Goal: Transaction & Acquisition: Purchase product/service

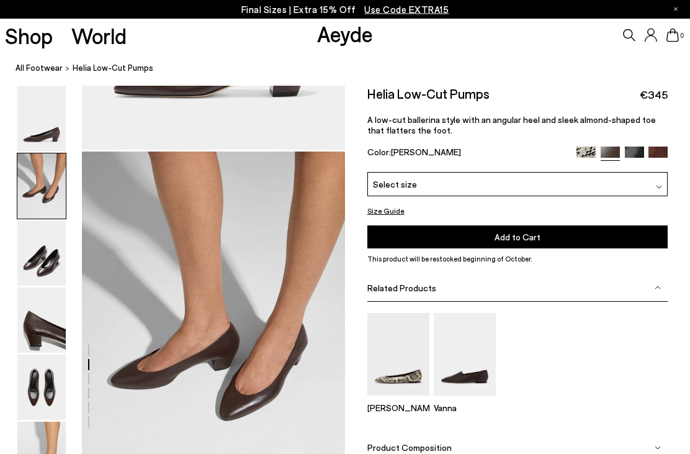
scroll to position [290, 0]
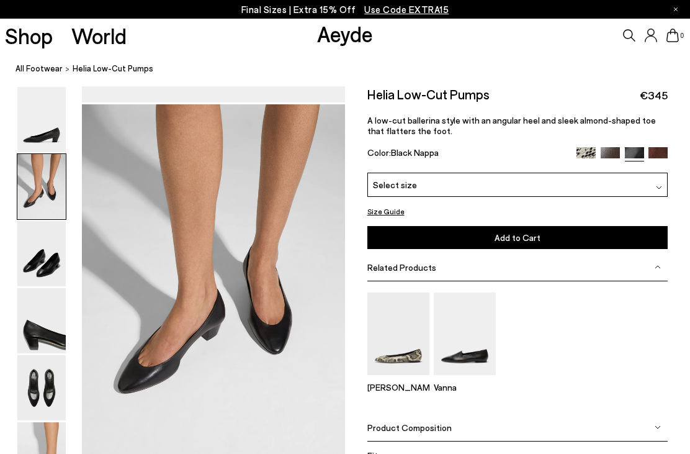
scroll to position [339, 0]
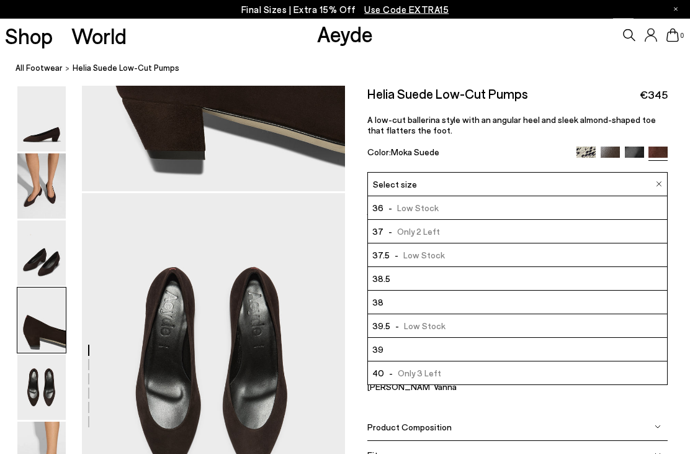
scroll to position [1301, 0]
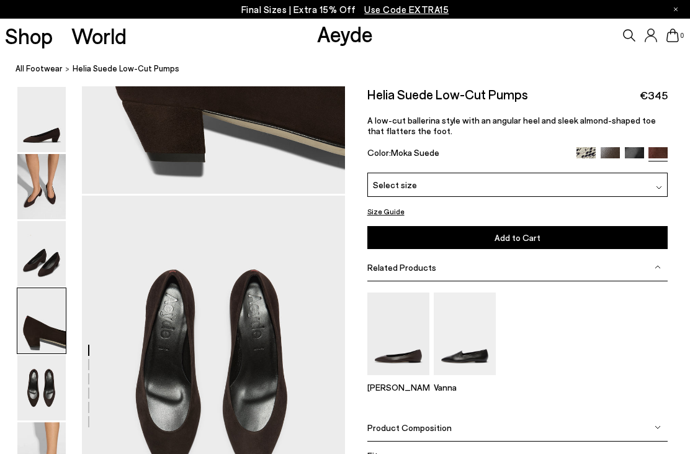
click at [230, 14] on div "Final Sizes | Extra 15% Off Use Code EXTRA15" at bounding box center [345, 9] width 690 height 19
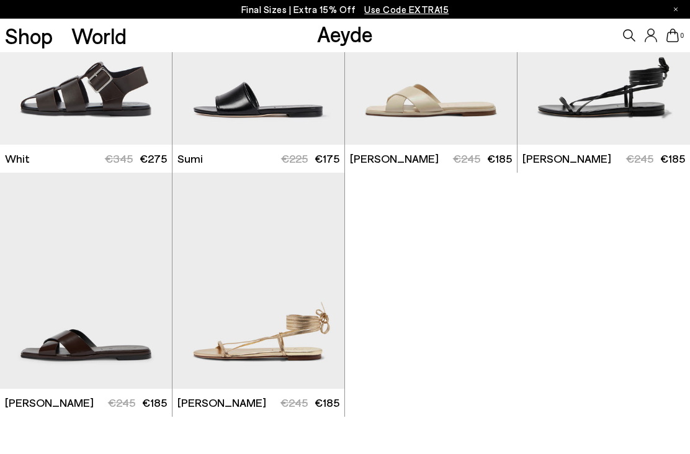
scroll to position [5984, 0]
